Goal: Use online tool/utility

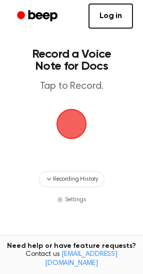
click at [69, 121] on span "button" at bounding box center [72, 124] width 31 height 31
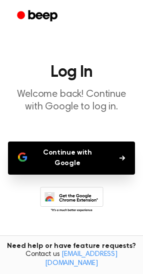
click at [98, 170] on main "Log In Welcome back! Continue with Google to log in. Continue with Google Don't…" at bounding box center [71, 154] width 143 height 308
click at [82, 156] on button "Continue with Google" at bounding box center [71, 157] width 127 height 33
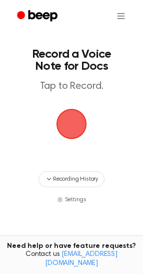
click at [71, 132] on span "button" at bounding box center [72, 124] width 33 height 33
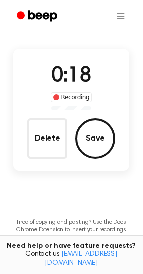
scroll to position [43, 0]
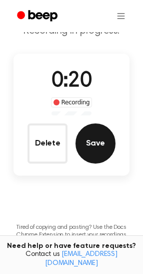
click at [94, 150] on button "Save" at bounding box center [96, 143] width 40 height 40
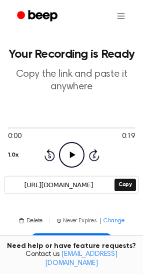
scroll to position [23, 0]
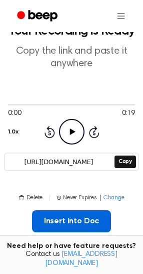
click at [67, 218] on button "Insert into Doc" at bounding box center [72, 221] width 80 height 22
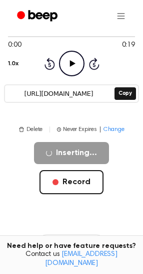
scroll to position [105, 0]
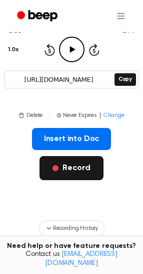
click at [52, 165] on button "Record" at bounding box center [72, 168] width 64 height 24
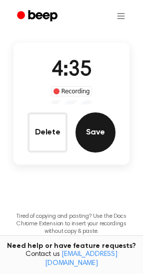
click at [101, 133] on button "Save" at bounding box center [96, 132] width 40 height 40
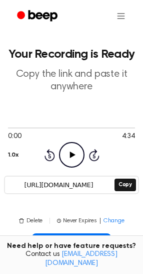
scroll to position [56, 0]
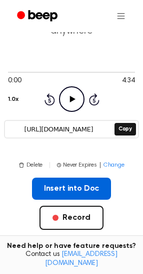
click at [69, 185] on button "Insert into Doc" at bounding box center [72, 188] width 80 height 22
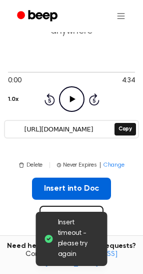
click at [65, 179] on button "Insert into Doc" at bounding box center [72, 188] width 80 height 22
